Goal: Information Seeking & Learning: Learn about a topic

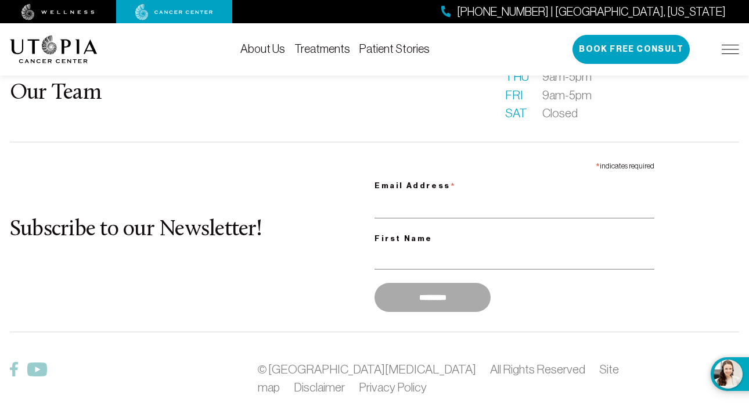
scroll to position [3094, 0]
click at [729, 44] on div "[PHONE_NUMBER] | [GEOGRAPHIC_DATA], [US_STATE] Book Free Consult" at bounding box center [656, 49] width 167 height 29
click at [729, 51] on img at bounding box center [730, 49] width 17 height 9
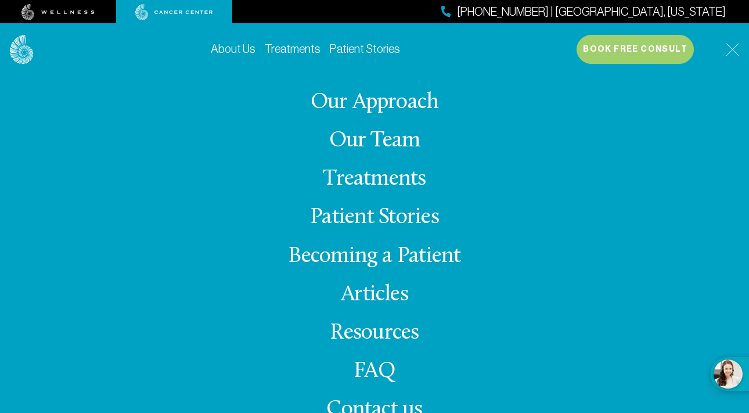
scroll to position [3095, 0]
click at [373, 302] on link "Articles" at bounding box center [374, 294] width 67 height 23
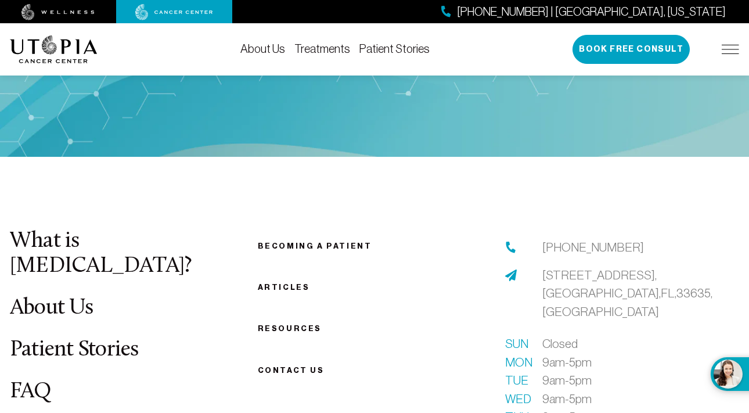
scroll to position [3095, 0]
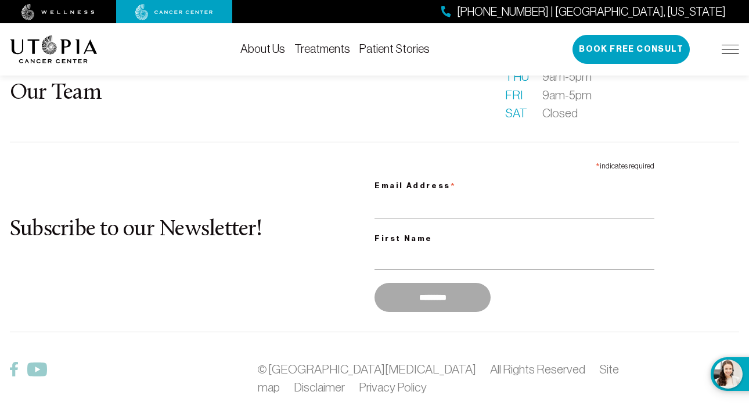
drag, startPoint x: 280, startPoint y: 315, endPoint x: 305, endPoint y: 349, distance: 41.6
click at [305, 349] on footer "What is [MEDICAL_DATA]? About Us Patient Stories FAQ Our Team Becoming a patien…" at bounding box center [374, 169] width 749 height 706
drag, startPoint x: 296, startPoint y: 330, endPoint x: 328, endPoint y: 368, distance: 50.3
click at [328, 368] on footer "What is [MEDICAL_DATA]? About Us Patient Stories FAQ Our Team Becoming a patien…" at bounding box center [374, 169] width 749 height 706
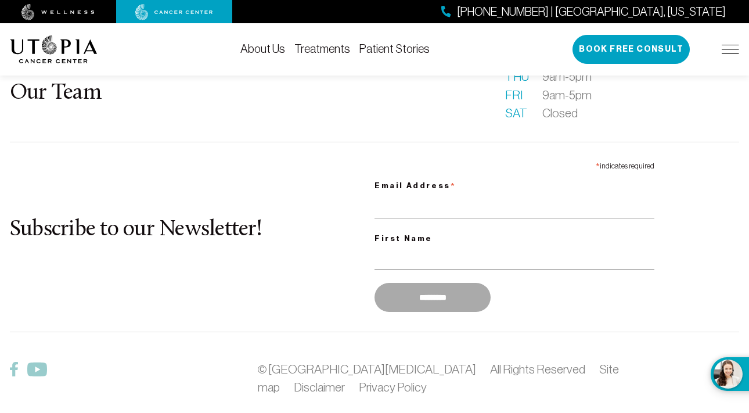
drag, startPoint x: 310, startPoint y: 307, endPoint x: 346, endPoint y: 407, distance: 106.7
click at [346, 407] on footer "What is [MEDICAL_DATA]? About Us Patient Stories FAQ Our Team Becoming a patien…" at bounding box center [374, 169] width 749 height 706
click at [335, 293] on div "What is [MEDICAL_DATA]? About Us Patient Stories FAQ Our Team Becoming a patien…" at bounding box center [374, 169] width 743 height 561
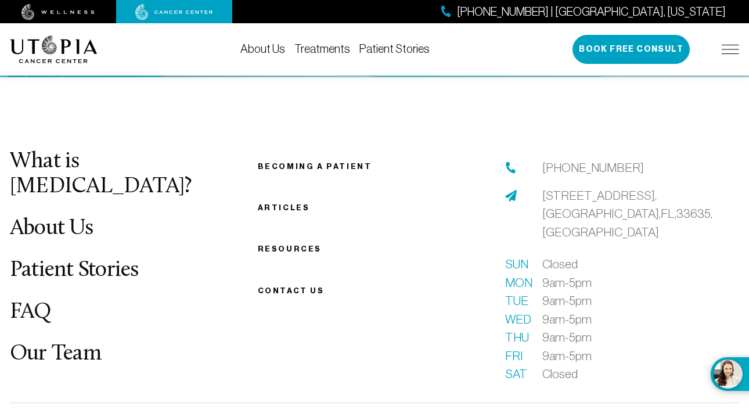
scroll to position [2813, 0]
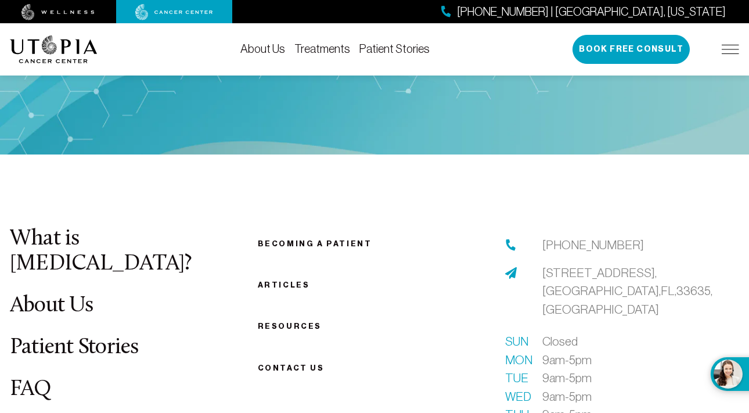
click at [89, 294] on link "About Us" at bounding box center [51, 305] width 83 height 23
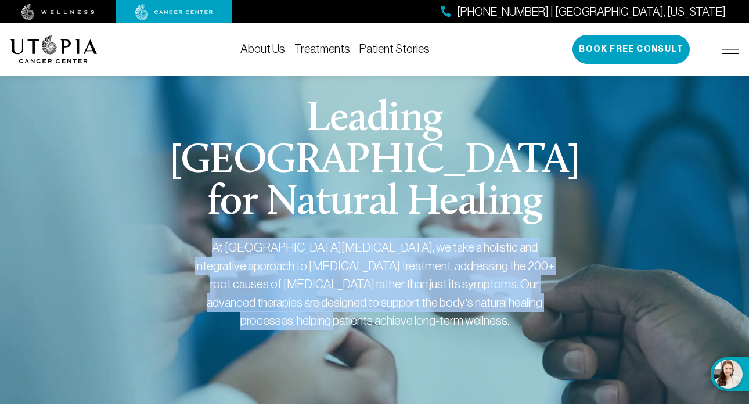
drag, startPoint x: 200, startPoint y: 245, endPoint x: 193, endPoint y: 317, distance: 72.3
click at [193, 317] on div "[GEOGRAPHIC_DATA] for Natural Healing At [GEOGRAPHIC_DATA][MEDICAL_DATA], we ta…" at bounding box center [374, 228] width 729 height 352
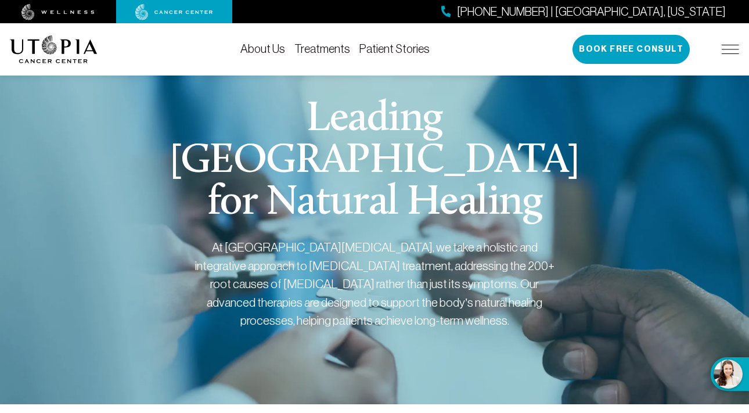
click at [213, 247] on div "At [GEOGRAPHIC_DATA][MEDICAL_DATA], we take a holistic and integrative approach…" at bounding box center [375, 284] width 360 height 92
click at [226, 261] on div "At [GEOGRAPHIC_DATA][MEDICAL_DATA], we take a holistic and integrative approach…" at bounding box center [375, 284] width 360 height 92
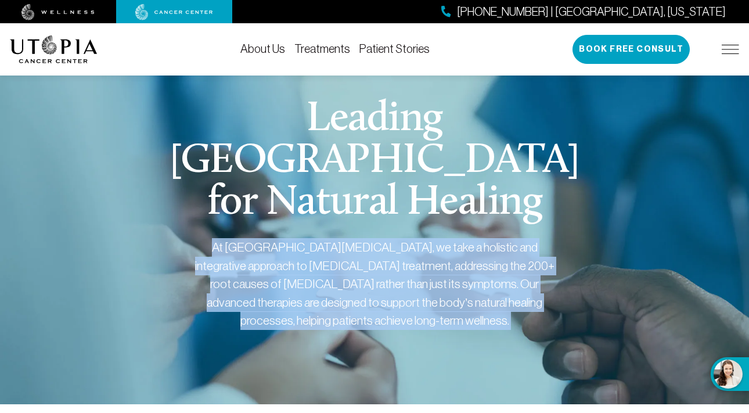
click at [226, 261] on div "At [GEOGRAPHIC_DATA][MEDICAL_DATA], we take a holistic and integrative approach…" at bounding box center [375, 284] width 360 height 92
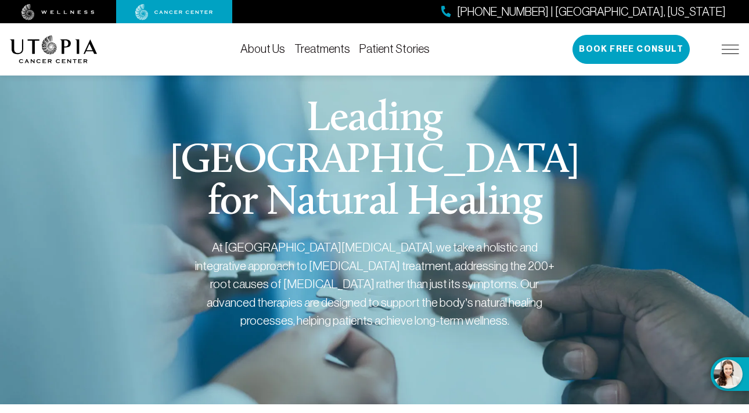
click at [241, 199] on h1 "Leading [GEOGRAPHIC_DATA] for Natural Healing" at bounding box center [375, 161] width 444 height 125
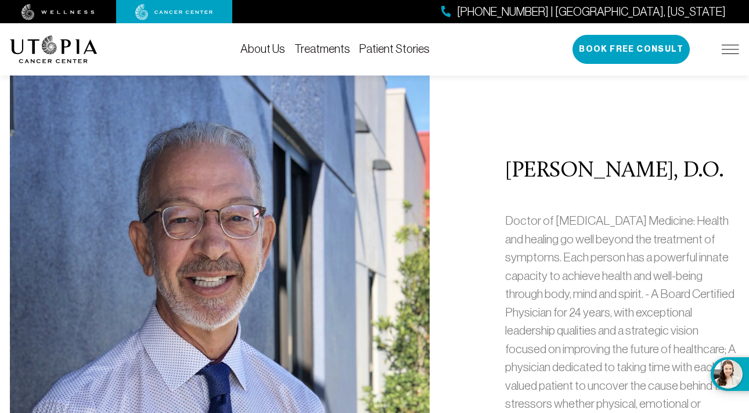
scroll to position [466, 0]
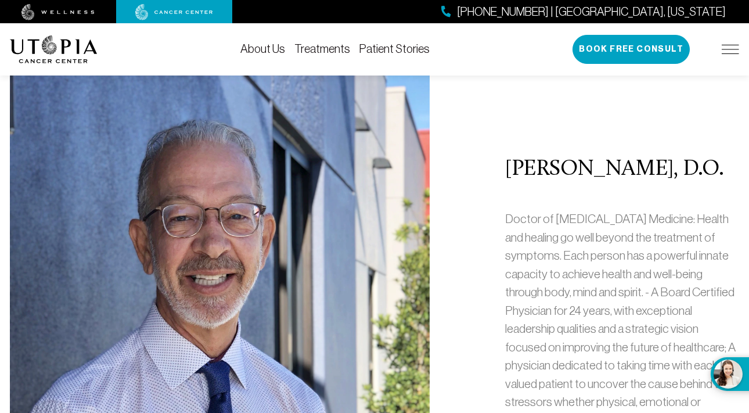
drag, startPoint x: 512, startPoint y: 169, endPoint x: 716, endPoint y: 167, distance: 204.4
click at [716, 167] on h2 "[PERSON_NAME], D.O." at bounding box center [622, 169] width 234 height 24
copy h2 "[PERSON_NAME], D.O."
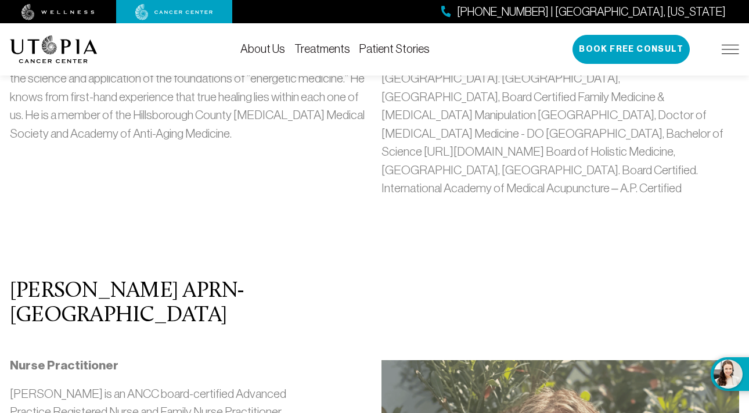
scroll to position [1040, 0]
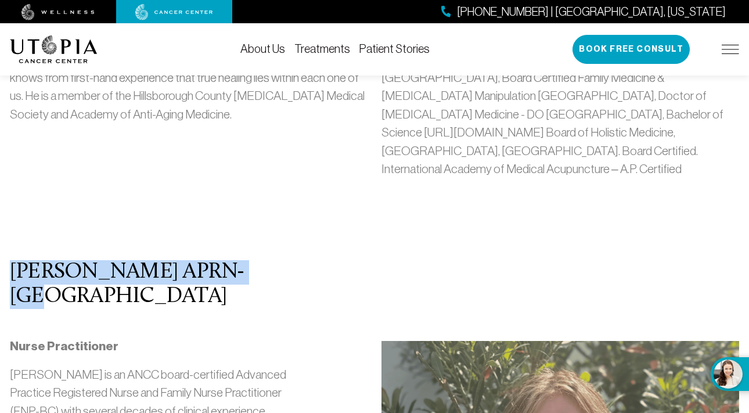
drag, startPoint x: 261, startPoint y: 247, endPoint x: -38, endPoint y: 238, distance: 299.8
copy h2 "[PERSON_NAME] APRN- [GEOGRAPHIC_DATA]"
click at [125, 260] on h2 "[PERSON_NAME] APRN- [GEOGRAPHIC_DATA]" at bounding box center [158, 284] width 296 height 49
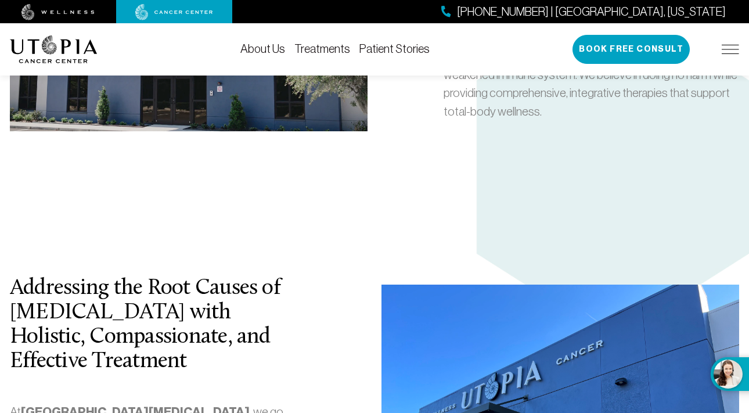
scroll to position [2056, 0]
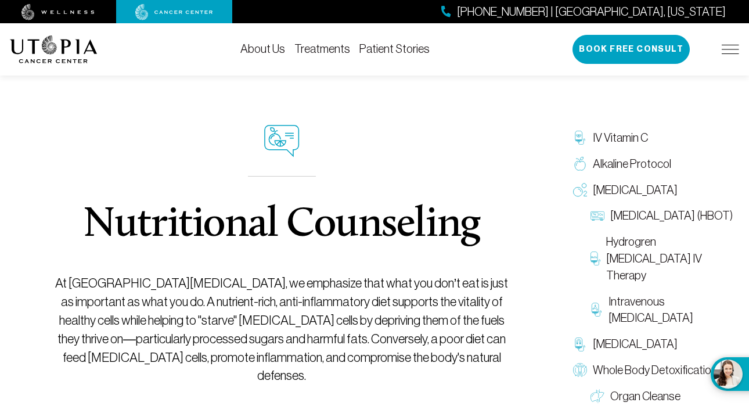
click at [515, 93] on div "Nutritional Counseling At [GEOGRAPHIC_DATA][MEDICAL_DATA], we emphasize that wh…" at bounding box center [282, 405] width 544 height 707
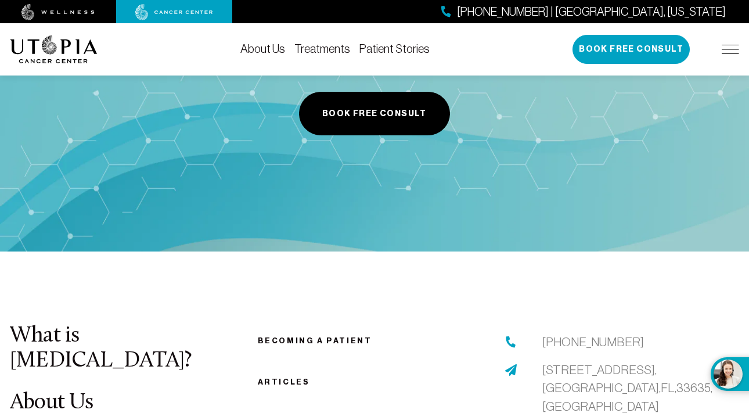
click at [77, 391] on link "About Us" at bounding box center [51, 402] width 83 height 23
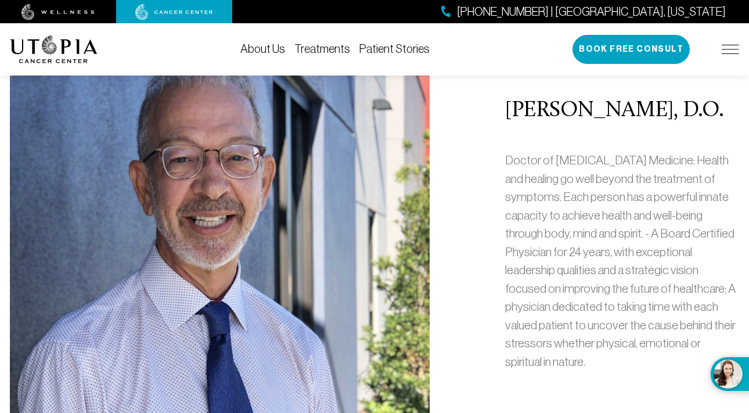
scroll to position [525, 0]
click at [512, 228] on p "Doctor of [MEDICAL_DATA] Medicine: Health and healing go well beyond the treatm…" at bounding box center [622, 260] width 234 height 220
click at [519, 164] on p "Doctor of [MEDICAL_DATA] Medicine: Health and healing go well beyond the treatm…" at bounding box center [622, 260] width 234 height 220
click at [599, 185] on p "Doctor of [MEDICAL_DATA] Medicine: Health and healing go well beyond the treatm…" at bounding box center [622, 260] width 234 height 220
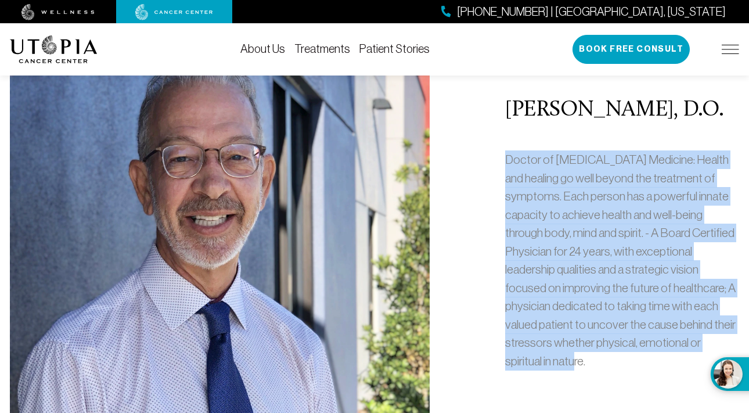
drag, startPoint x: 498, startPoint y: 163, endPoint x: 551, endPoint y: 361, distance: 205.5
click at [551, 361] on div "[PERSON_NAME], D.O. Doctor of [MEDICAL_DATA] Medicine: Health and healing go we…" at bounding box center [622, 238] width 248 height 487
copy p "Doctor of [MEDICAL_DATA] Medicine: Health and healing go well beyond the treatm…"
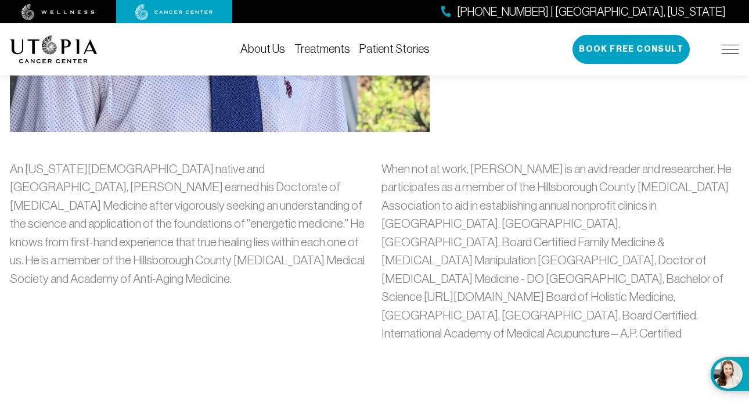
scroll to position [879, 0]
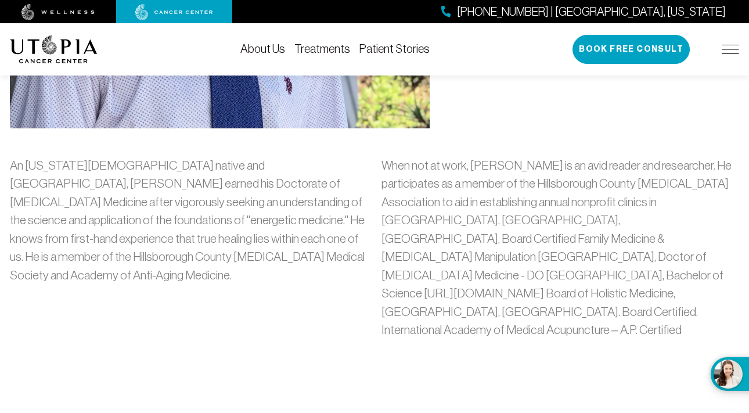
click at [565, 172] on p "When not at work, [PERSON_NAME] is an avid reader and researcher. He participat…" at bounding box center [561, 247] width 358 height 183
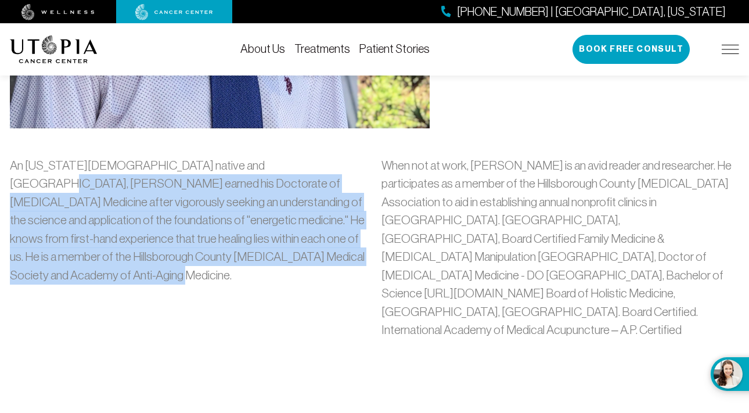
drag, startPoint x: 271, startPoint y: 160, endPoint x: 330, endPoint y: 280, distance: 134.3
click at [330, 280] on p "An [US_STATE][DEMOGRAPHIC_DATA] native and [GEOGRAPHIC_DATA], [PERSON_NAME] ear…" at bounding box center [189, 220] width 358 height 128
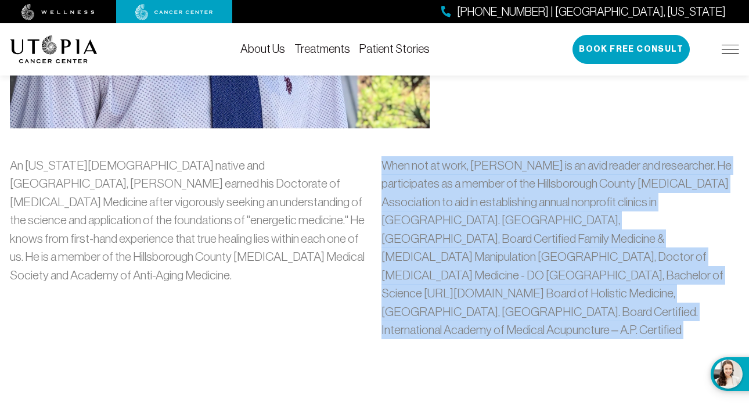
drag, startPoint x: 379, startPoint y: 164, endPoint x: 461, endPoint y: 363, distance: 214.8
copy div "Lore ips do sita, Co. Adipis el se doei tempor inc utlaboreet. Do magnaaliquae …"
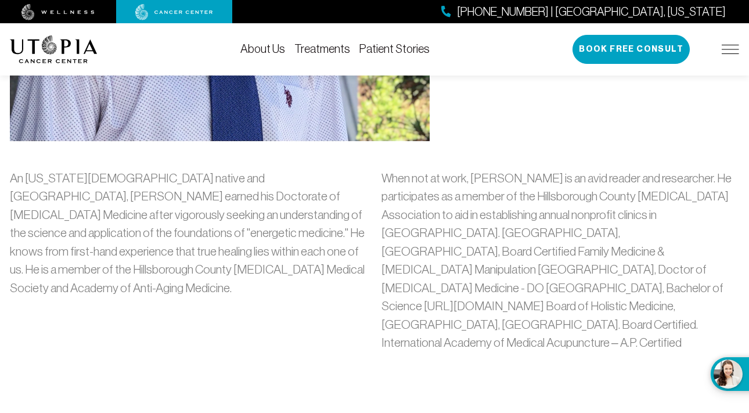
scroll to position [869, 0]
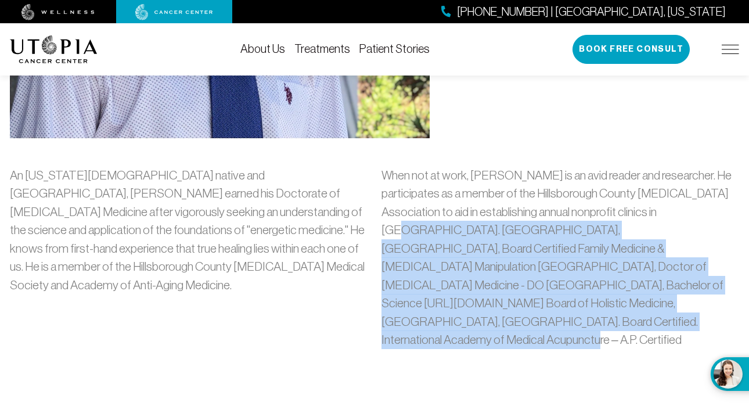
drag, startPoint x: 382, startPoint y: 224, endPoint x: 445, endPoint y: 330, distance: 123.7
click at [445, 330] on div "When not at work, [PERSON_NAME] is an avid reader and researcher. He participat…" at bounding box center [561, 262] width 372 height 192
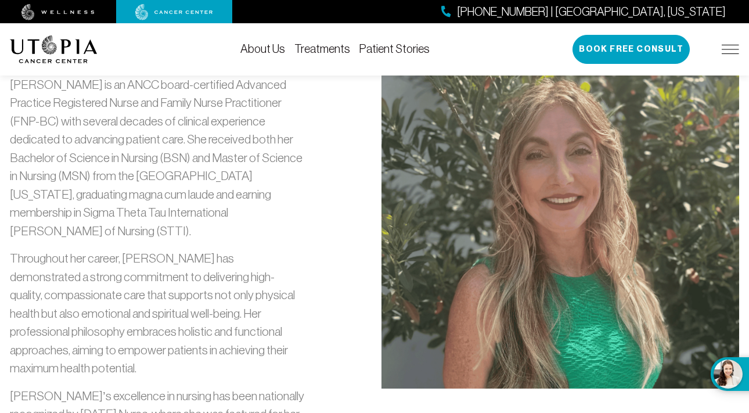
scroll to position [1332, 0]
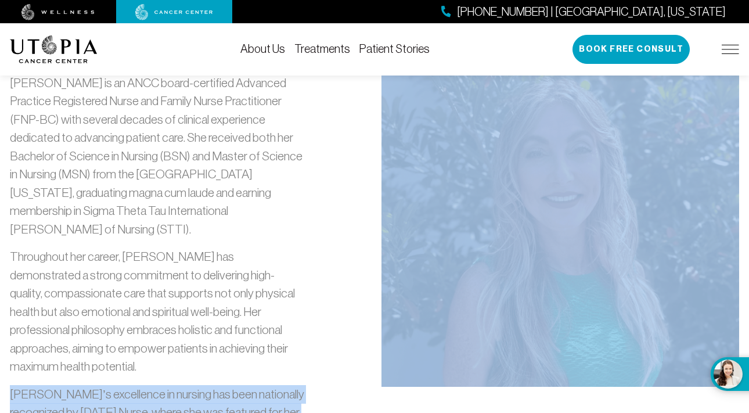
click at [254, 274] on p "Throughout her career, [PERSON_NAME] has demonstrated a strong commitment to de…" at bounding box center [158, 311] width 296 height 128
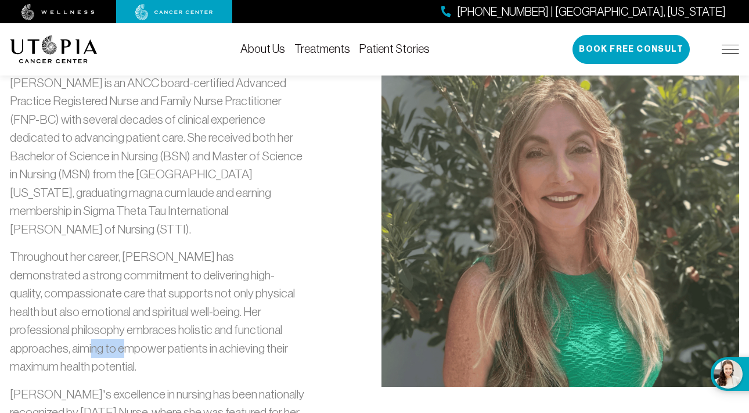
click at [254, 274] on p "Throughout her career, [PERSON_NAME] has demonstrated a strong commitment to de…" at bounding box center [158, 311] width 296 height 128
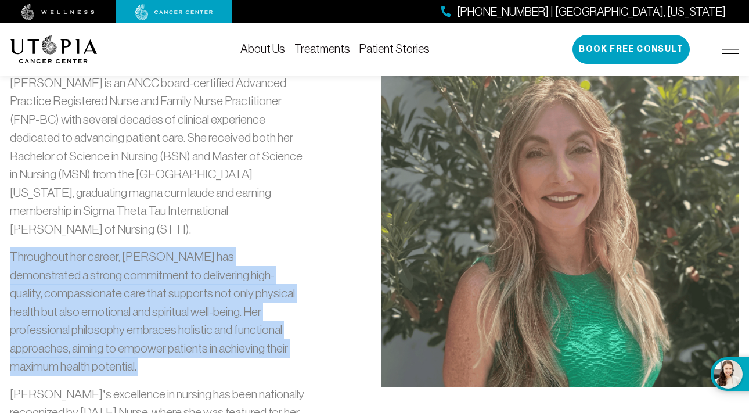
click at [254, 274] on p "Throughout her career, [PERSON_NAME] has demonstrated a strong commitment to de…" at bounding box center [158, 311] width 296 height 128
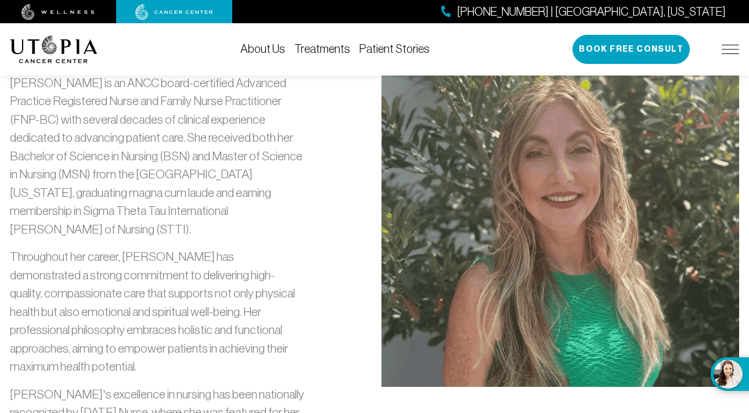
click at [256, 300] on div "Nurse Practitioner [PERSON_NAME] is an ANCC board-certified Advanced Practice R…" at bounding box center [158, 256] width 296 height 422
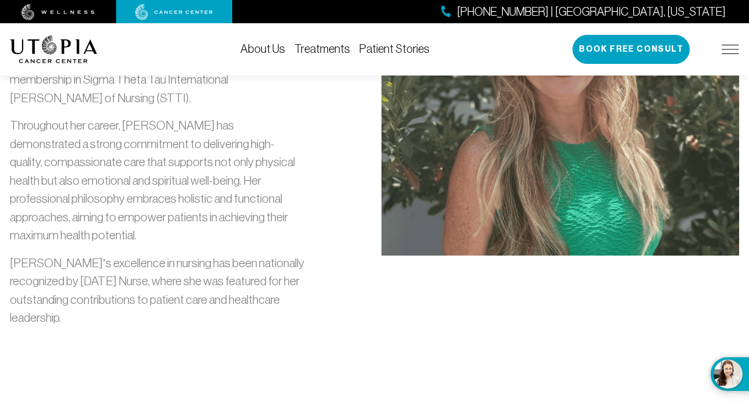
scroll to position [1543, 0]
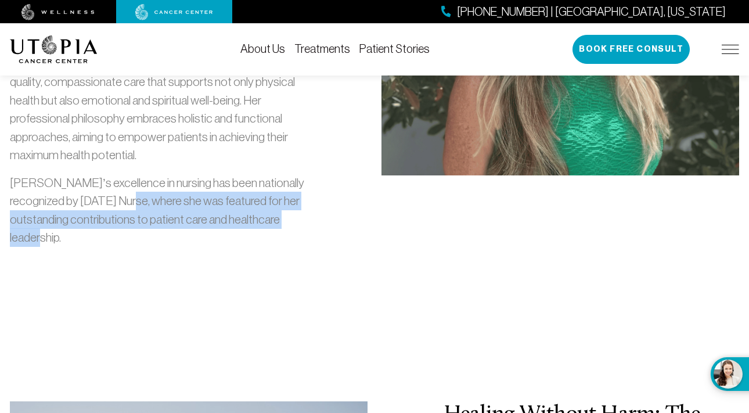
drag, startPoint x: 161, startPoint y: 121, endPoint x: 218, endPoint y: 152, distance: 64.7
click at [218, 174] on p "[PERSON_NAME]’s excellence in nursing has been nationally recognized by [DATE] …" at bounding box center [158, 210] width 296 height 73
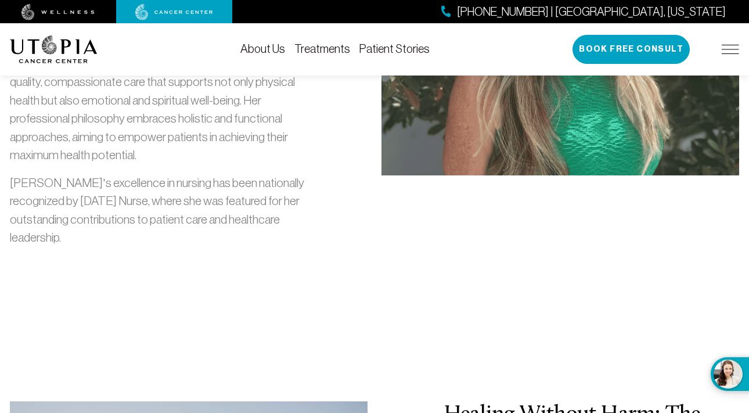
click at [141, 174] on p "[PERSON_NAME]’s excellence in nursing has been nationally recognized by [DATE] …" at bounding box center [158, 210] width 296 height 73
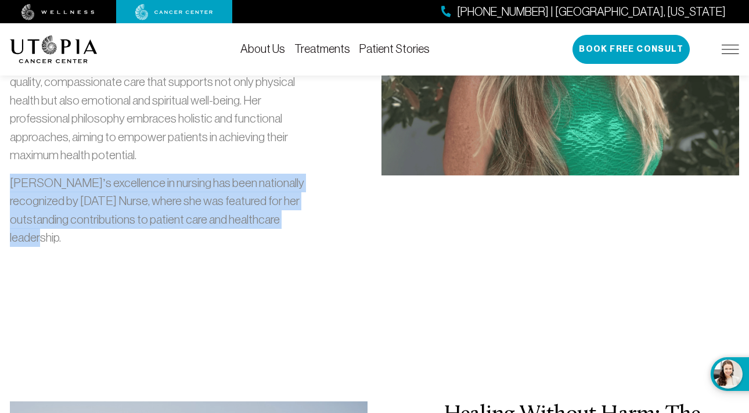
drag, startPoint x: 12, startPoint y: 103, endPoint x: 107, endPoint y: 152, distance: 106.2
click at [107, 174] on p "[PERSON_NAME]’s excellence in nursing has been nationally recognized by [DATE] …" at bounding box center [158, 210] width 296 height 73
drag, startPoint x: 6, startPoint y: 105, endPoint x: 124, endPoint y: 188, distance: 144.7
click at [124, 188] on div "[PERSON_NAME] APRN- BC Nurse Practitioner [PERSON_NAME] is an ANCC board-certif…" at bounding box center [374, 7] width 743 height 644
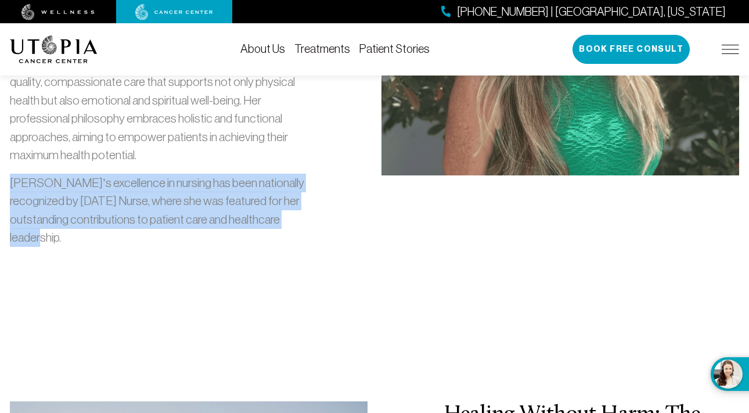
copy p "[PERSON_NAME]’s excellence in nursing has been nationally recognized by [DATE] …"
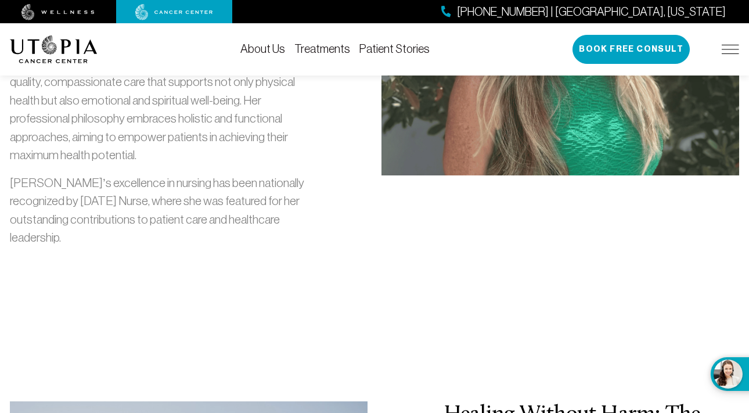
click at [438, 222] on div "[PERSON_NAME] APRN- BC Nurse Practitioner [PERSON_NAME] is an ANCC board-certif…" at bounding box center [374, 7] width 743 height 644
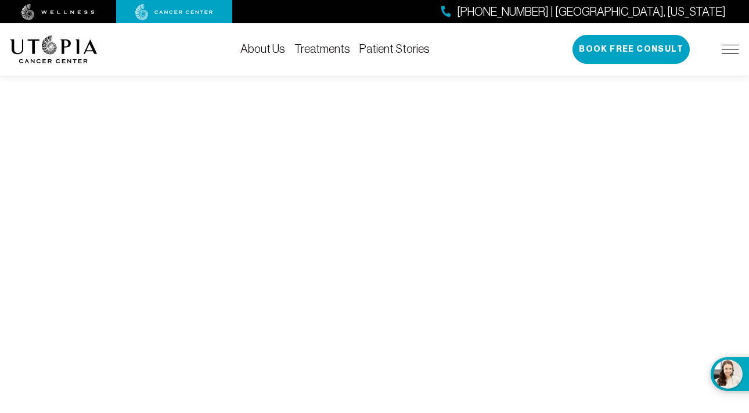
scroll to position [6213, 0]
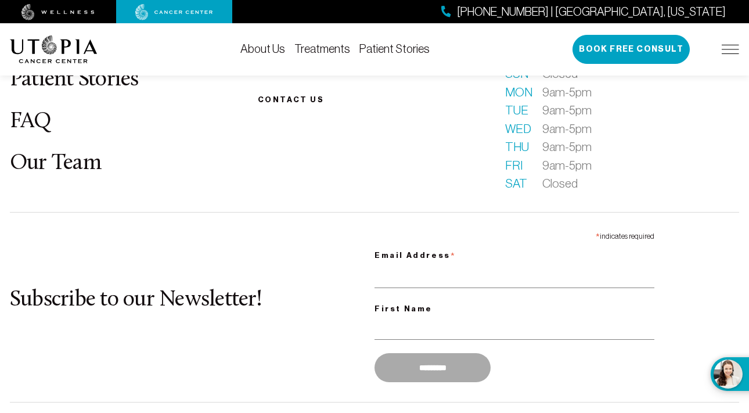
drag, startPoint x: 196, startPoint y: 327, endPoint x: 266, endPoint y: 351, distance: 74.2
click at [266, 351] on footer "What is [MEDICAL_DATA]? About Us Patient Stories FAQ Our Team Becoming a patien…" at bounding box center [374, 240] width 749 height 706
click at [267, 350] on footer "What is [MEDICAL_DATA]? About Us Patient Stories FAQ Our Team Becoming a patien…" at bounding box center [374, 240] width 749 height 706
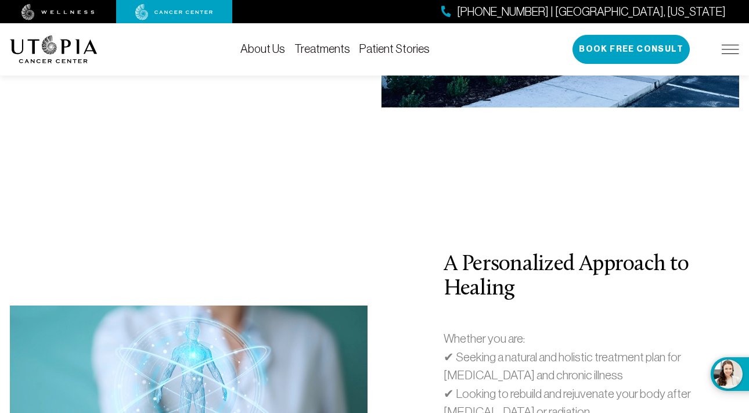
scroll to position [3524, 0]
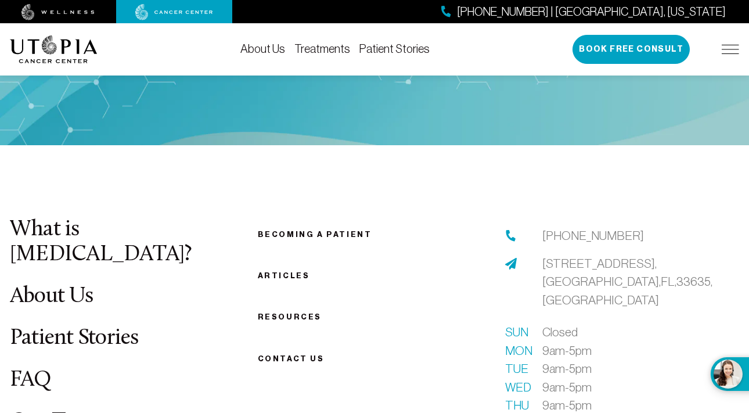
scroll to position [2767, 0]
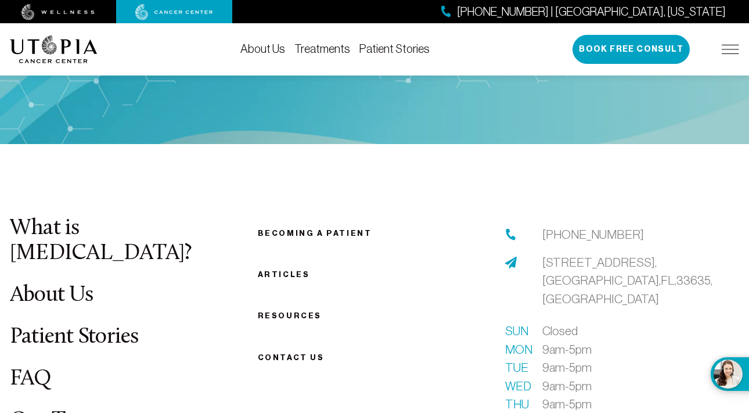
click at [271, 270] on link "Articles" at bounding box center [284, 274] width 52 height 9
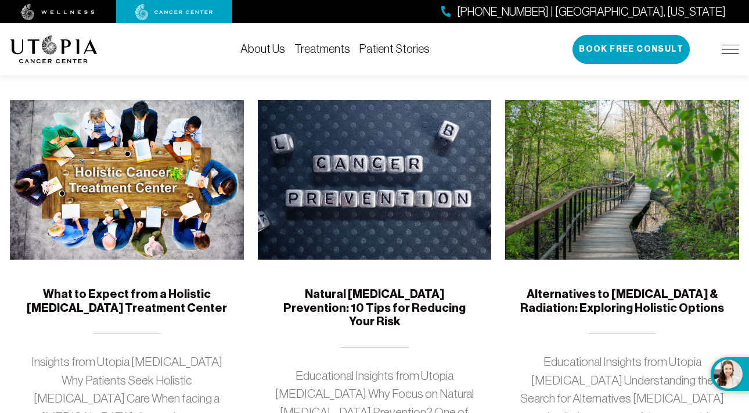
scroll to position [199, 0]
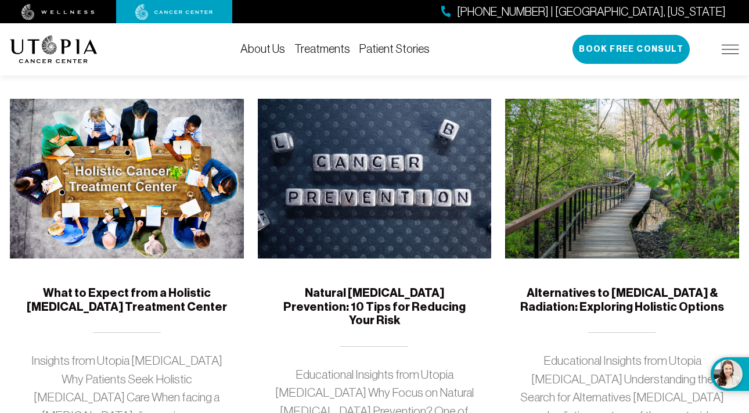
click at [402, 296] on h5 "Natural [MEDICAL_DATA] Prevention: 10 Tips for Reducing Your Risk" at bounding box center [375, 306] width 206 height 41
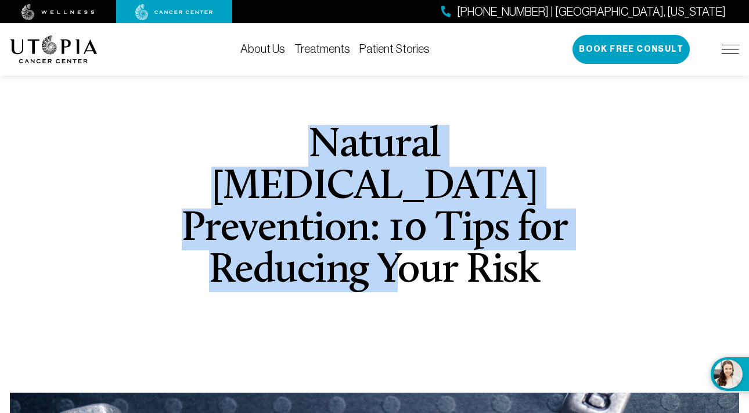
drag, startPoint x: 240, startPoint y: 123, endPoint x: 674, endPoint y: 265, distance: 456.5
click at [674, 265] on div "Natural [MEDICAL_DATA] Prevention: 10 Tips for Reducing Your Risk" at bounding box center [374, 373] width 743 height 642
copy h1 "Natural [MEDICAL_DATA] Prevention: 10 Tips for Reducing Your Risk"
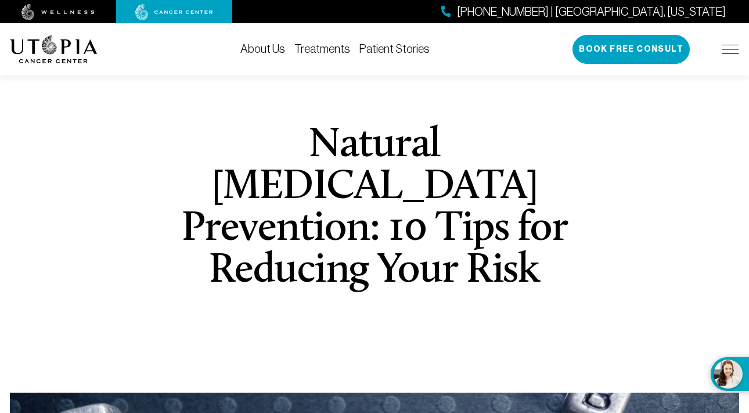
click at [620, 121] on div "Natural [MEDICAL_DATA] Prevention: 10 Tips for Reducing Your Risk" at bounding box center [374, 373] width 743 height 642
click at [728, 41] on div "[PHONE_NUMBER] | [GEOGRAPHIC_DATA], [US_STATE] Book Free Consult" at bounding box center [656, 49] width 167 height 29
click at [726, 70] on div "About Us Treatments Patient Stories [PHONE_NUMBER] | [GEOGRAPHIC_DATA], [US_STA…" at bounding box center [374, 49] width 729 height 52
click at [726, 51] on img at bounding box center [730, 49] width 17 height 9
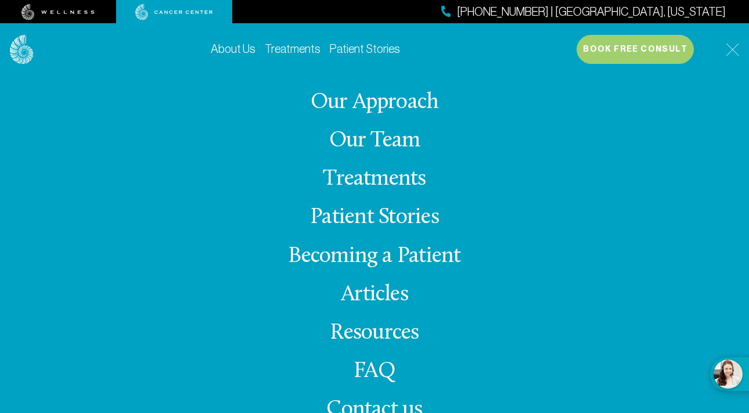
scroll to position [726, 0]
click at [728, 45] on img at bounding box center [732, 49] width 13 height 13
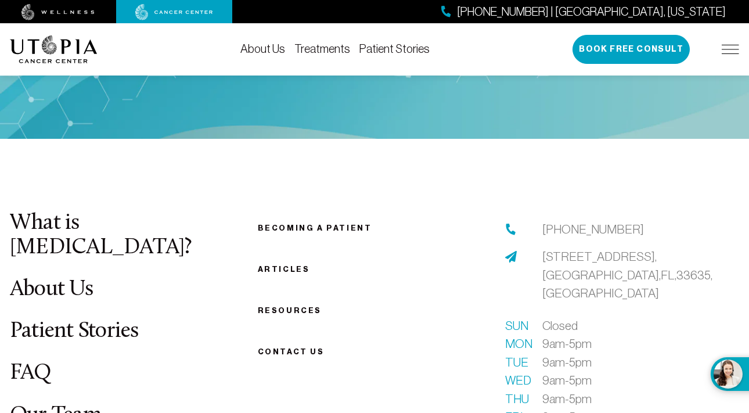
scroll to position [3487, 0]
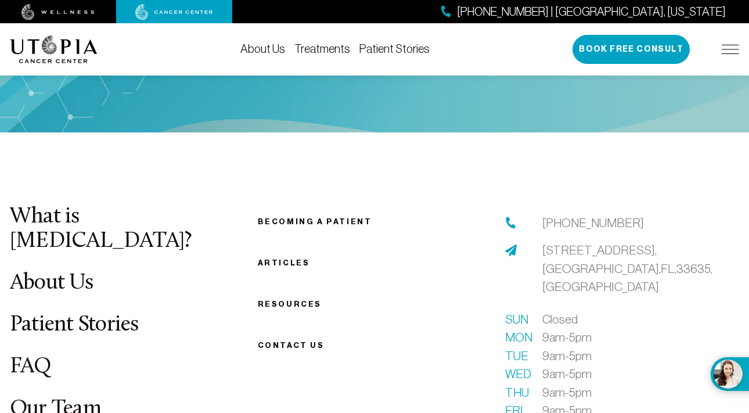
click at [20, 355] on link "FAQ" at bounding box center [31, 366] width 42 height 23
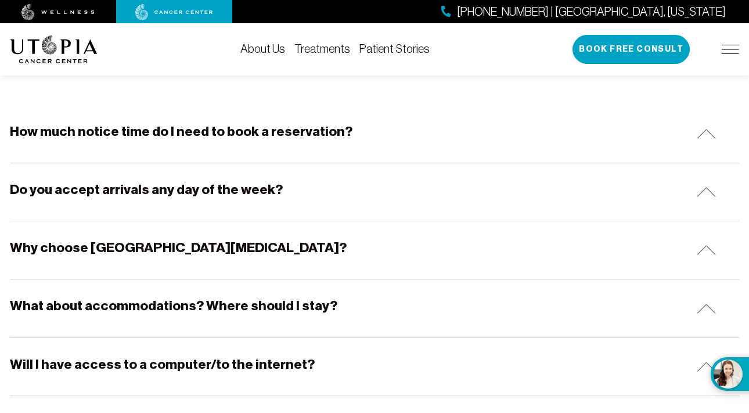
scroll to position [286, 0]
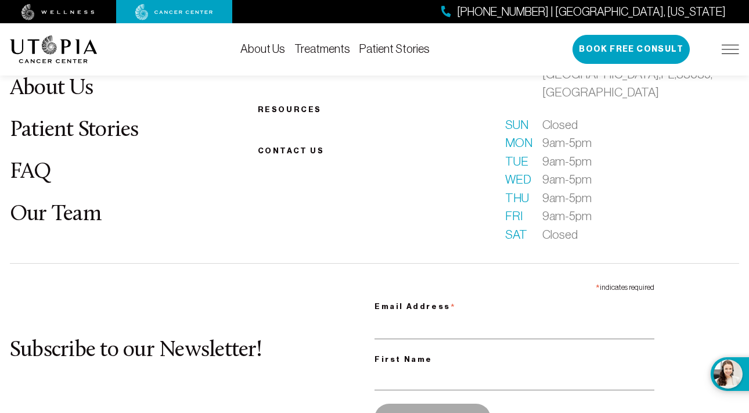
scroll to position [3722, 0]
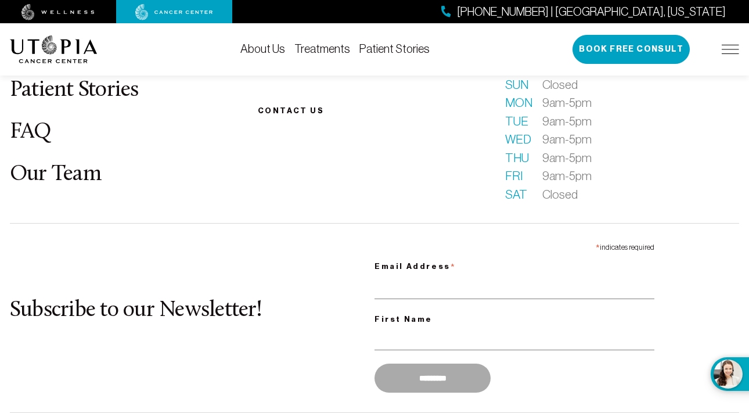
drag, startPoint x: 314, startPoint y: 285, endPoint x: 365, endPoint y: 331, distance: 69.1
click at [365, 331] on div "What is [MEDICAL_DATA]? About Us Patient Stories FAQ Our Team Becoming a patien…" at bounding box center [374, 250] width 743 height 561
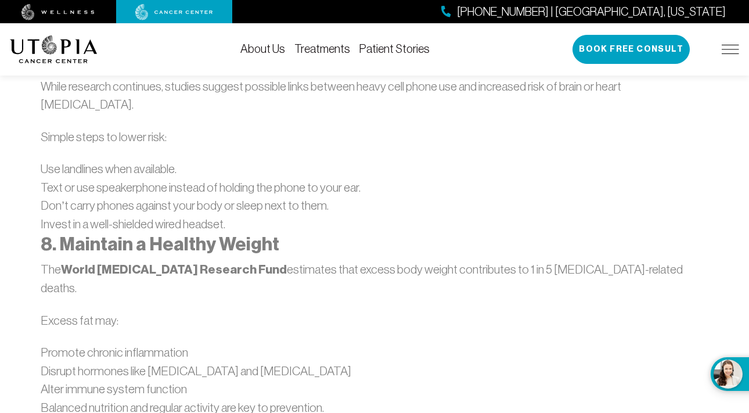
scroll to position [2031, 0]
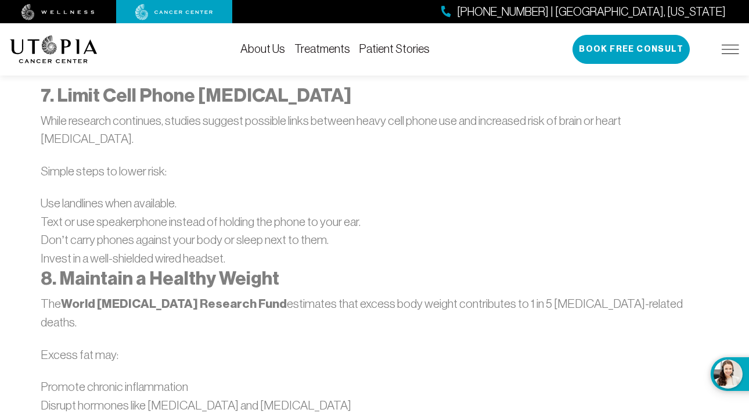
click at [520, 213] on li "Text or use speakerphone instead of holding the phone to your ear." at bounding box center [374, 222] width 667 height 19
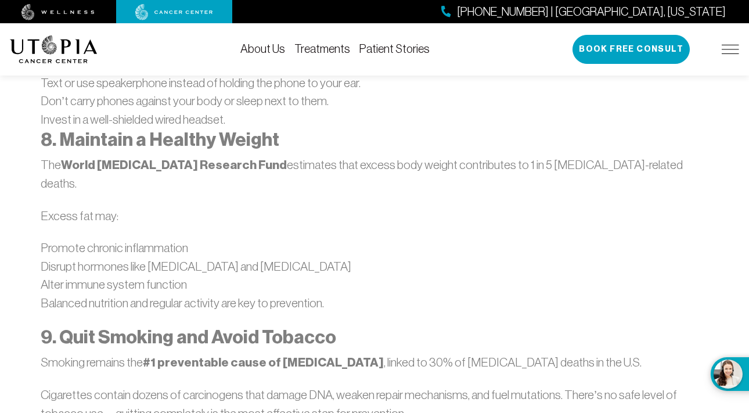
scroll to position [1784, 0]
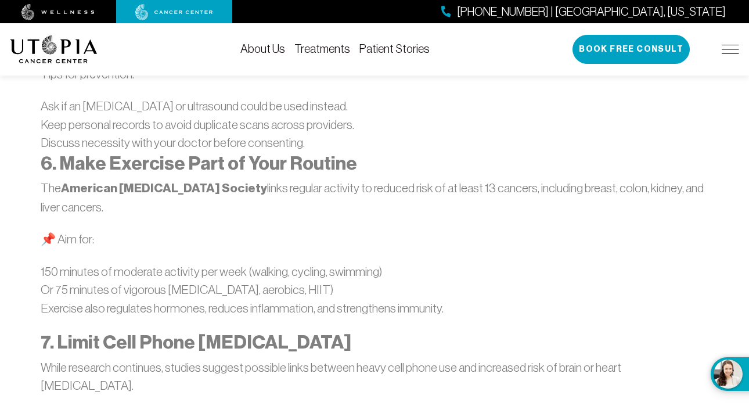
click at [27, 109] on div "Educational Insights from Utopia [MEDICAL_DATA] Why Focus on Natural [MEDICAL_D…" at bounding box center [374, 164] width 743 height 2363
click at [29, 134] on div "Educational Insights from Utopia [MEDICAL_DATA] Why Focus on Natural [MEDICAL_D…" at bounding box center [374, 164] width 743 height 2363
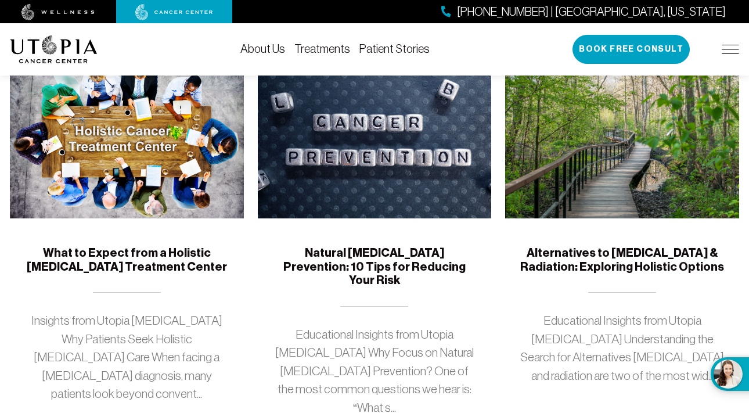
scroll to position [199, 0]
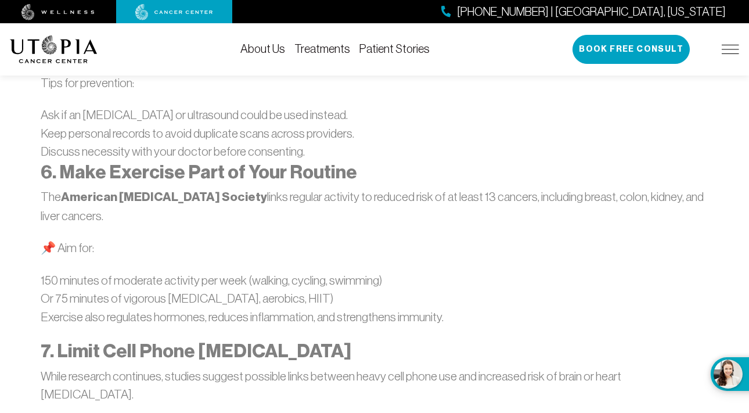
scroll to position [1784, 0]
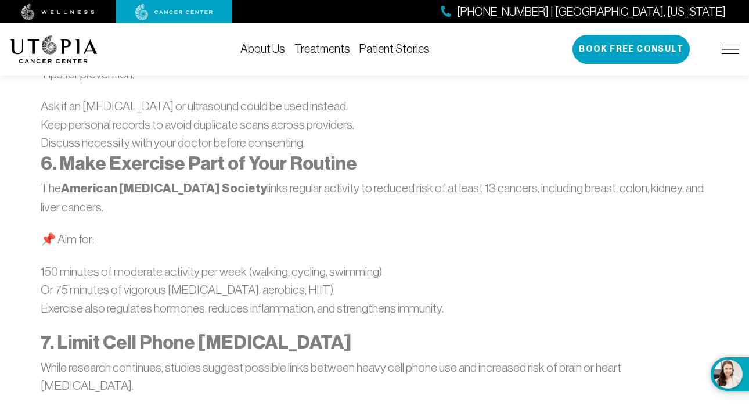
click at [488, 262] on li "150 minutes of moderate activity per week (walking, cycling, swimming)" at bounding box center [374, 271] width 667 height 19
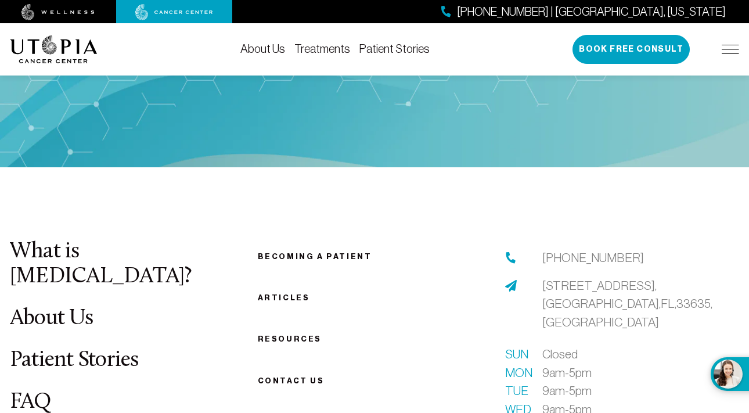
scroll to position [2741, 0]
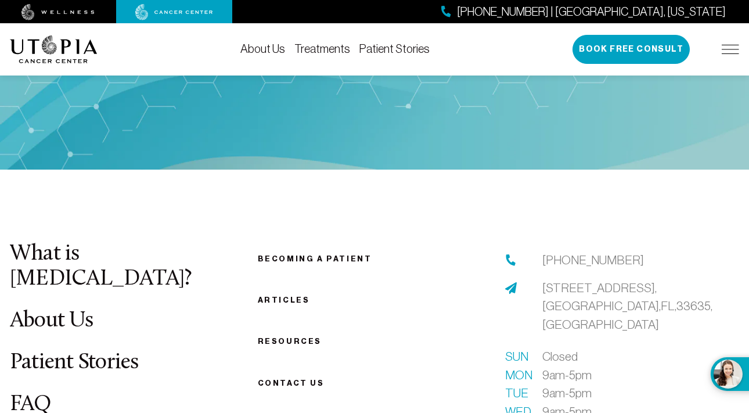
click at [75, 310] on link "About Us" at bounding box center [51, 321] width 83 height 23
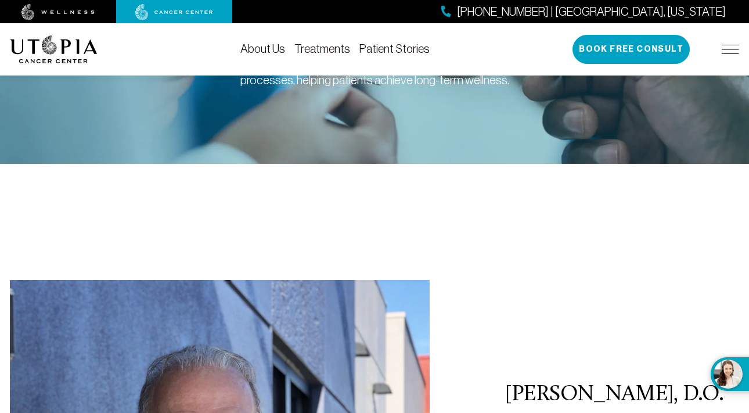
scroll to position [214, 0]
